Goal: Use online tool/utility: Utilize a website feature to perform a specific function

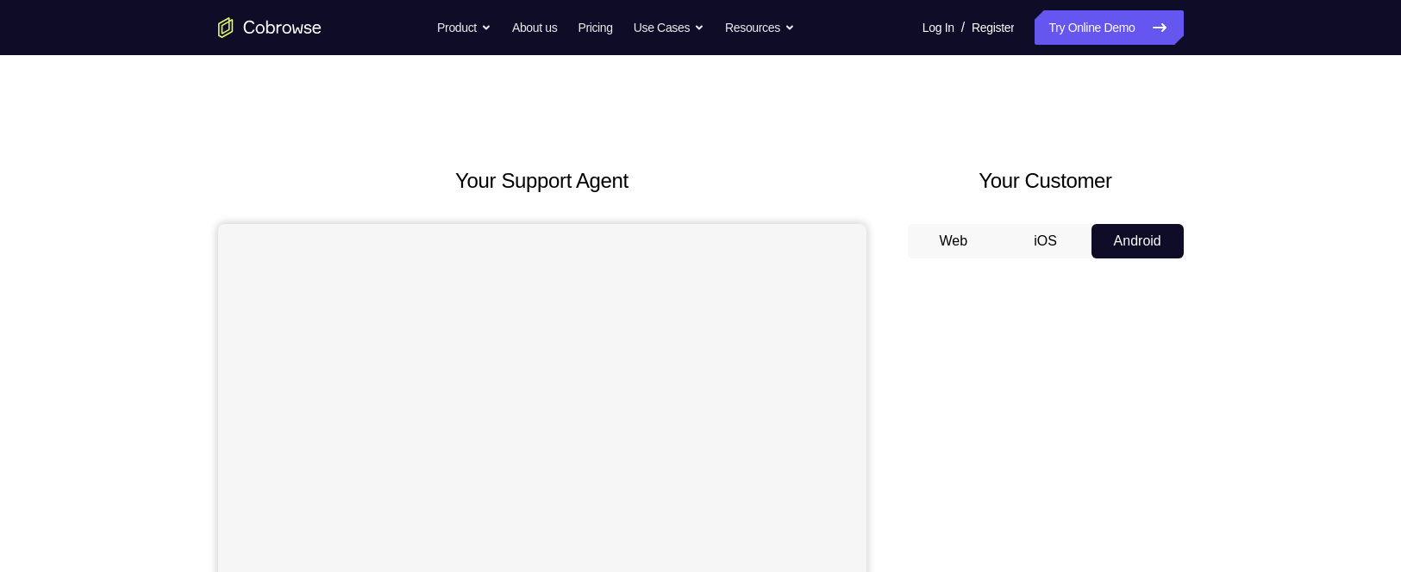
click at [1176, 251] on button "Android" at bounding box center [1137, 241] width 92 height 34
click at [1155, 247] on button "Android" at bounding box center [1137, 241] width 92 height 34
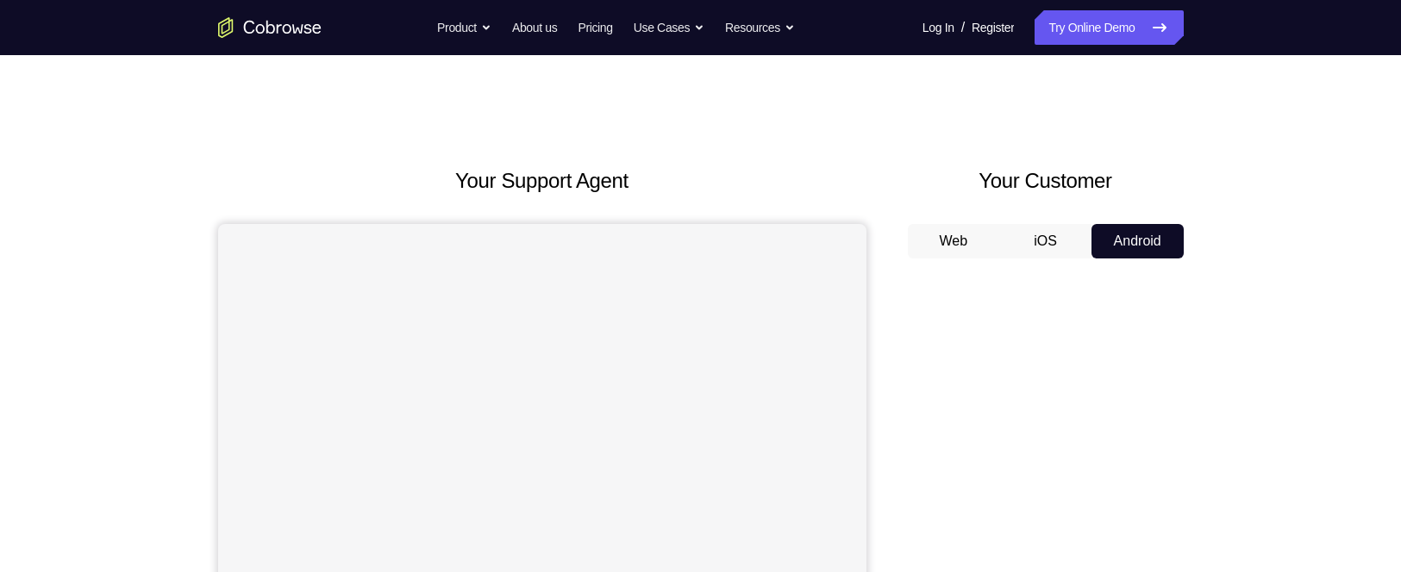
click at [1155, 247] on button "Android" at bounding box center [1137, 241] width 92 height 34
click at [1146, 234] on button "Android" at bounding box center [1137, 241] width 92 height 34
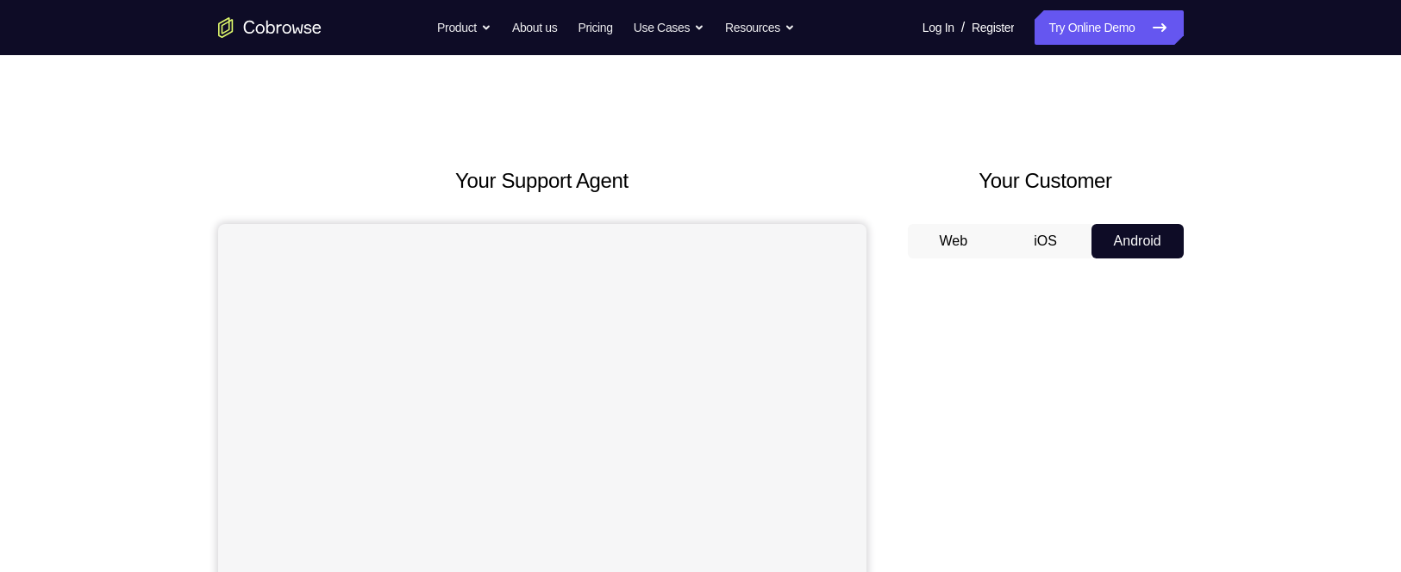
click at [1146, 234] on button "Android" at bounding box center [1137, 241] width 92 height 34
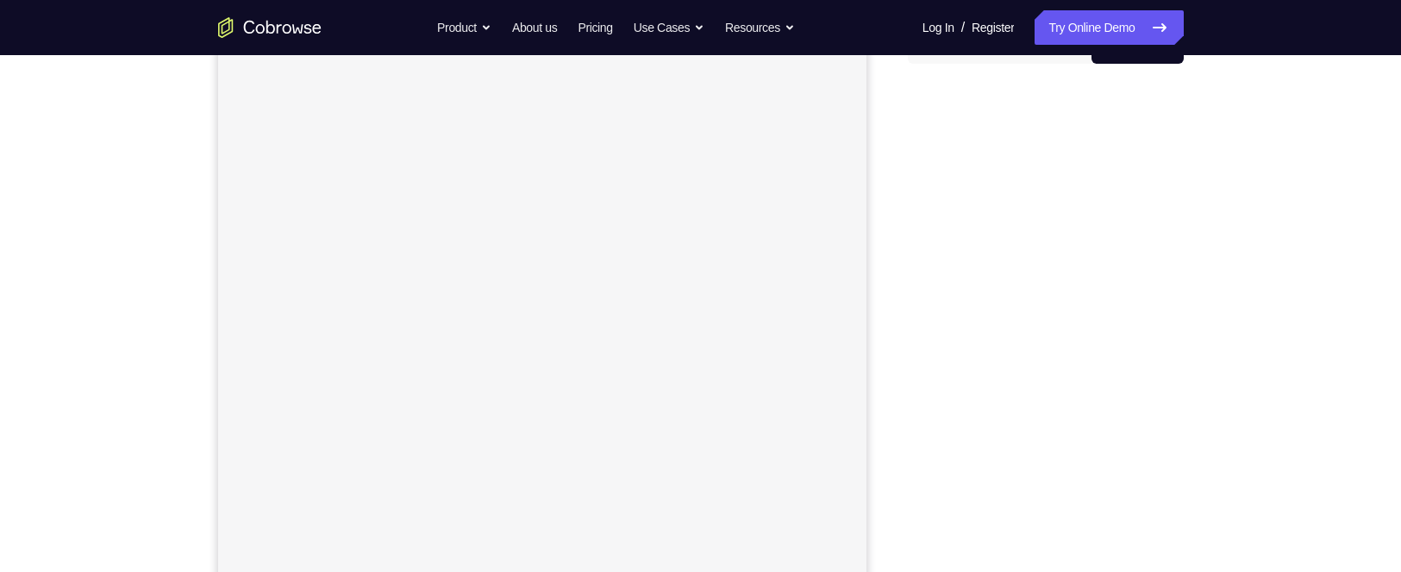
scroll to position [197, 0]
click at [1294, 356] on div "Your Support Agent Your Customer Web iOS Android Next Steps We’d be happy to gi…" at bounding box center [700, 427] width 1401 height 1137
click at [1324, 302] on div "Your Support Agent Your Customer Web iOS Android Next Steps We’d be happy to gi…" at bounding box center [700, 411] width 1401 height 1137
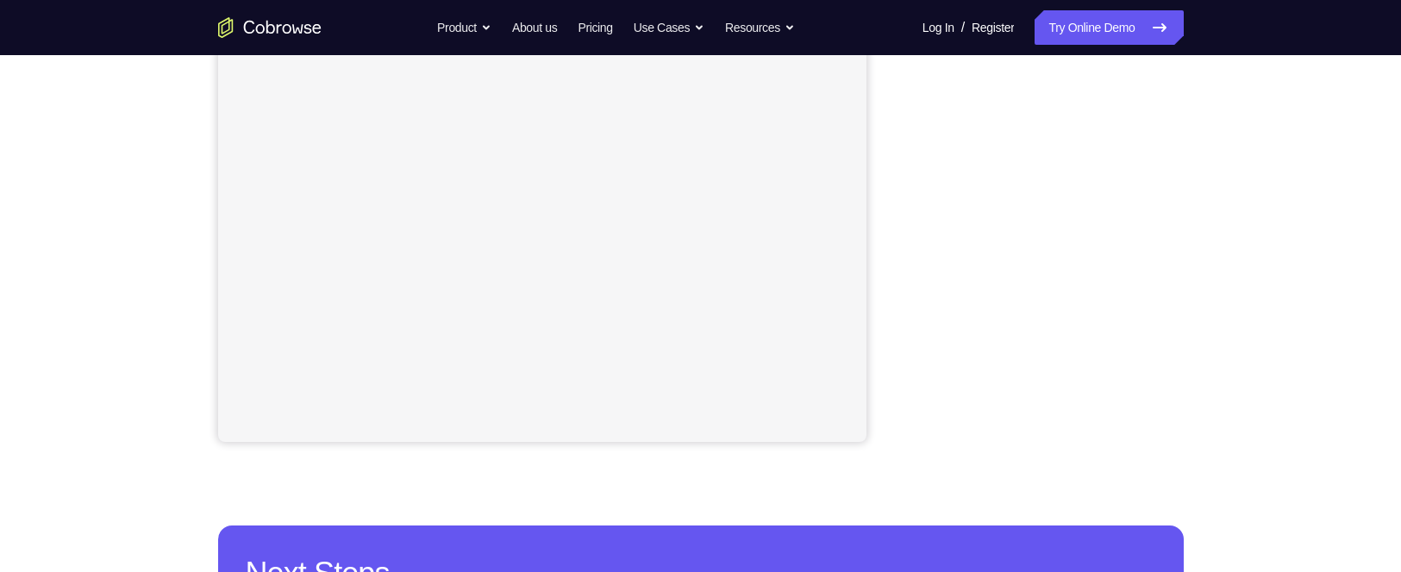
scroll to position [355, 0]
